Goal: Check status: Check status

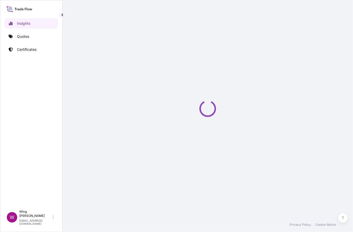
select select "2025"
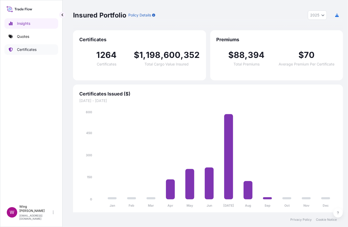
click at [23, 49] on p "Certificates" at bounding box center [27, 49] width 20 height 5
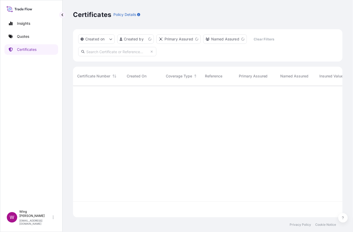
scroll to position [130, 264]
click at [113, 50] on input "text" at bounding box center [117, 51] width 78 height 9
paste input "31504-351-1"
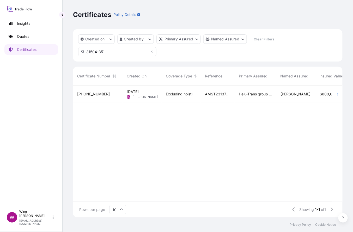
type input "31504-351"
click at [89, 92] on span "31504-351-1" at bounding box center [93, 94] width 33 height 5
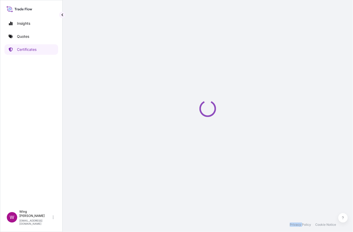
click at [89, 91] on div "Loading" at bounding box center [208, 108] width 270 height 217
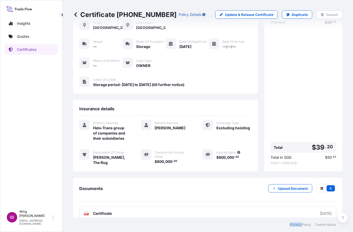
scroll to position [49, 0]
